Goal: Check status: Check status

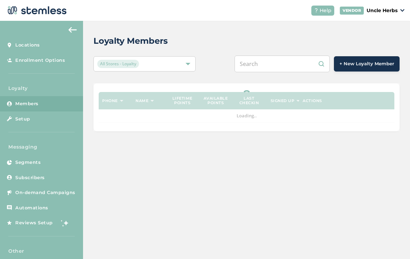
scroll to position [11, 0]
click at [295, 56] on input "text" at bounding box center [281, 64] width 95 height 17
click at [254, 56] on input "2302322" at bounding box center [281, 64] width 95 height 17
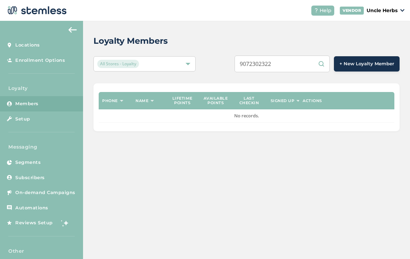
click at [306, 56] on input "9072302322" at bounding box center [281, 64] width 95 height 17
type input "9072302322"
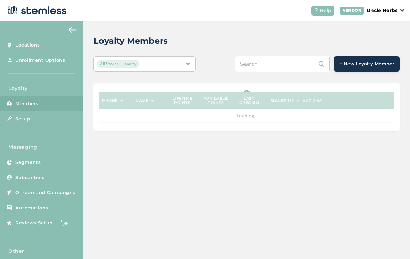
scroll to position [11, 0]
click at [292, 56] on input "text" at bounding box center [281, 64] width 95 height 17
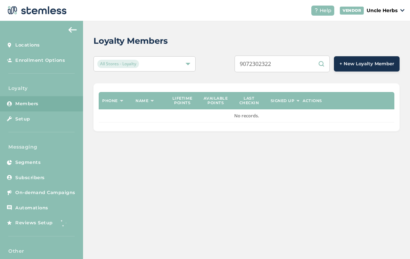
click at [301, 56] on input "9072302322" at bounding box center [281, 64] width 95 height 17
type input "9072302322"
